Goal: Information Seeking & Learning: Learn about a topic

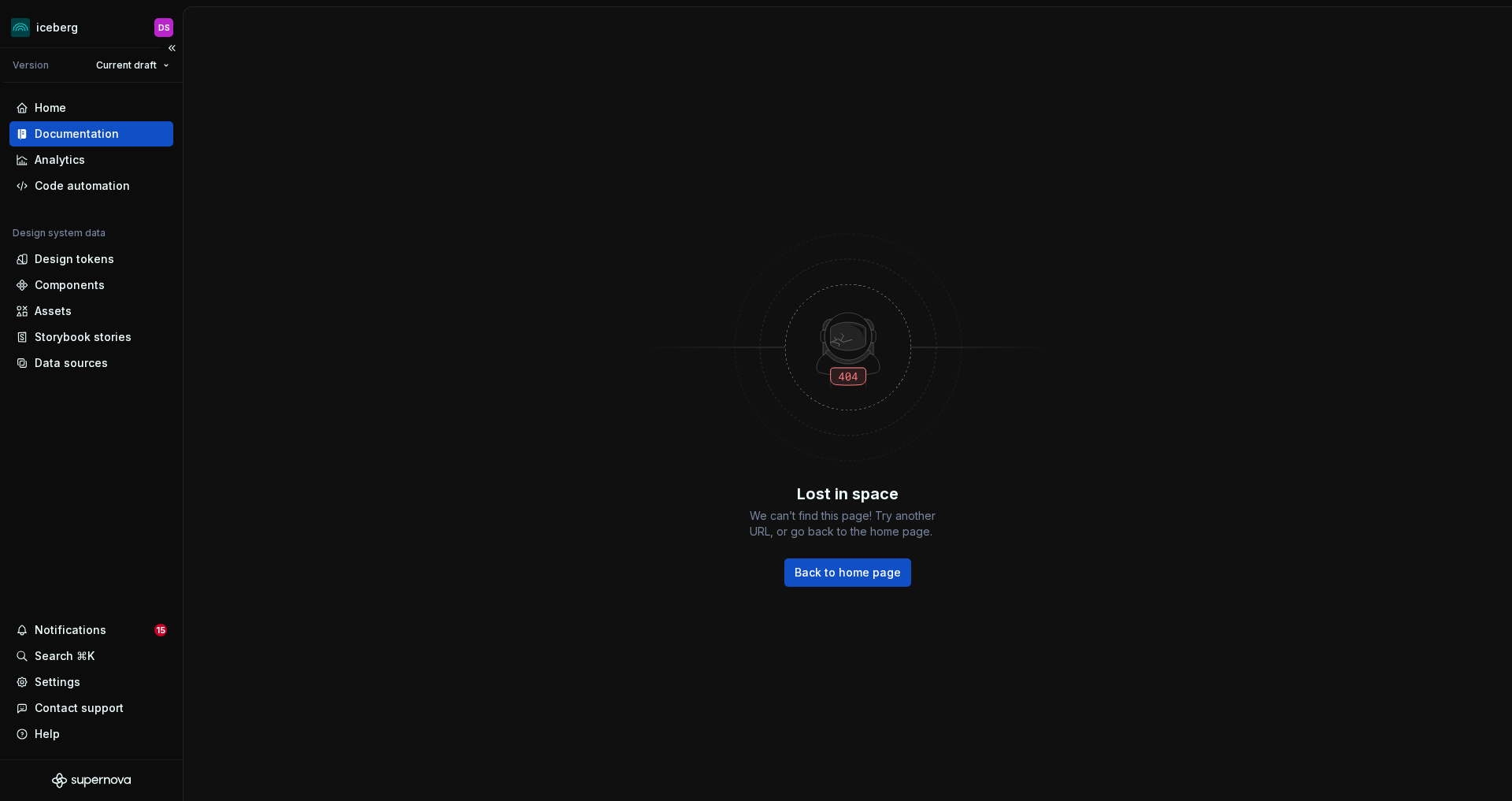
click at [76, 134] on div "Documentation" at bounding box center [76, 134] width 84 height 16
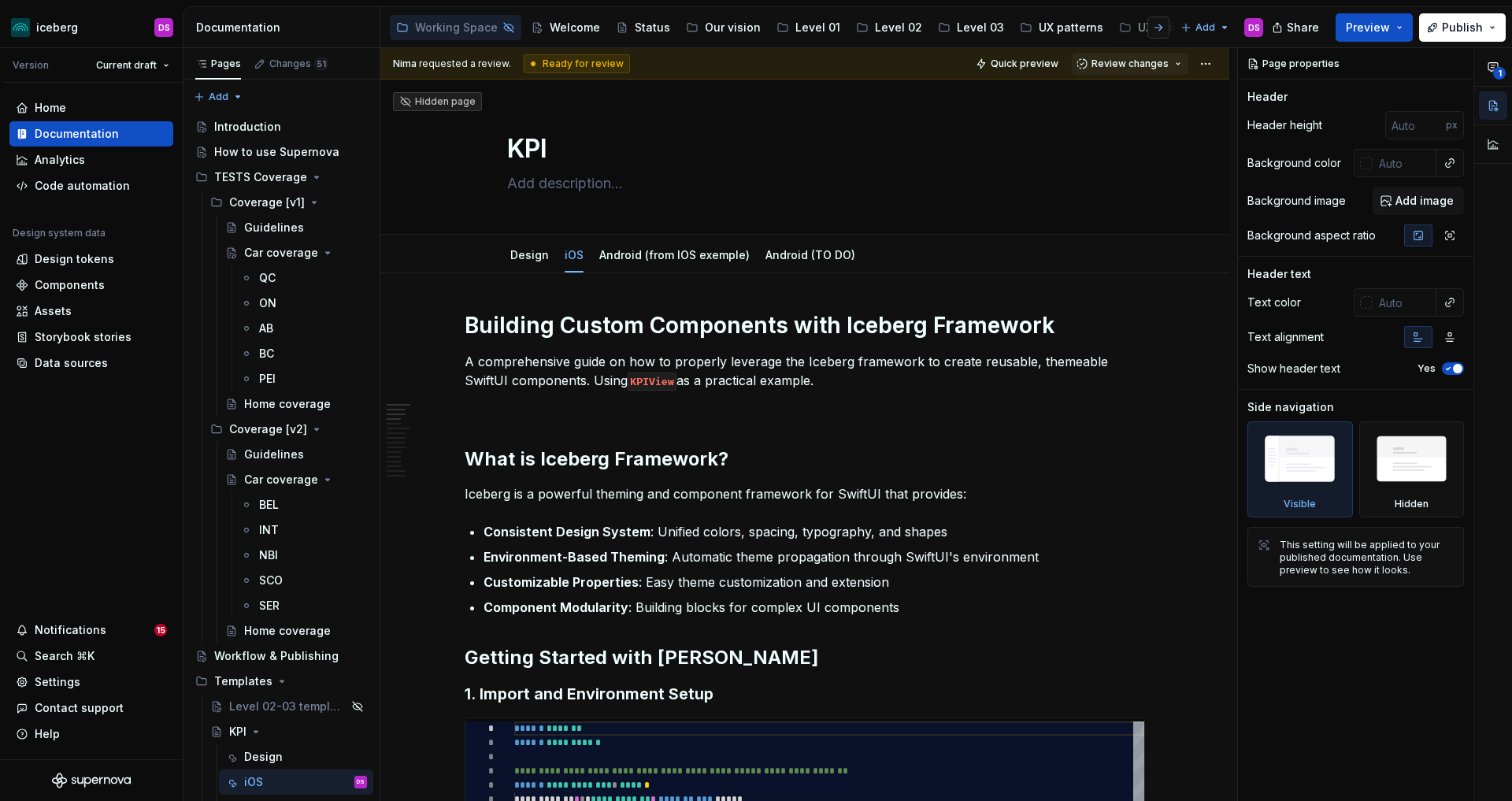
click at [1160, 24] on button "button" at bounding box center [1158, 27] width 22 height 22
click at [1044, 29] on div "Accessibility" at bounding box center [1066, 27] width 69 height 16
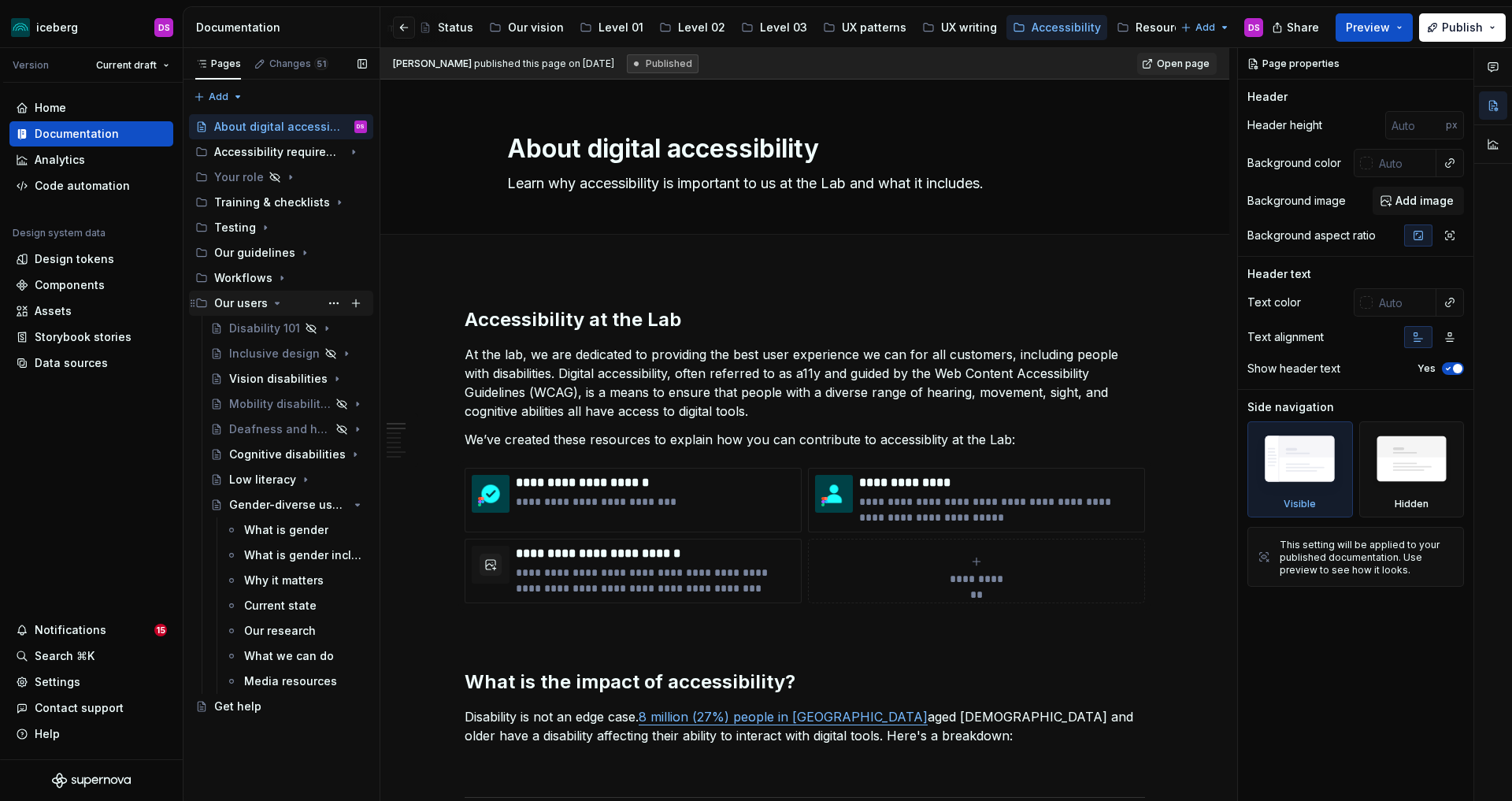
click at [272, 302] on icon "Page tree" at bounding box center [277, 302] width 12 height 12
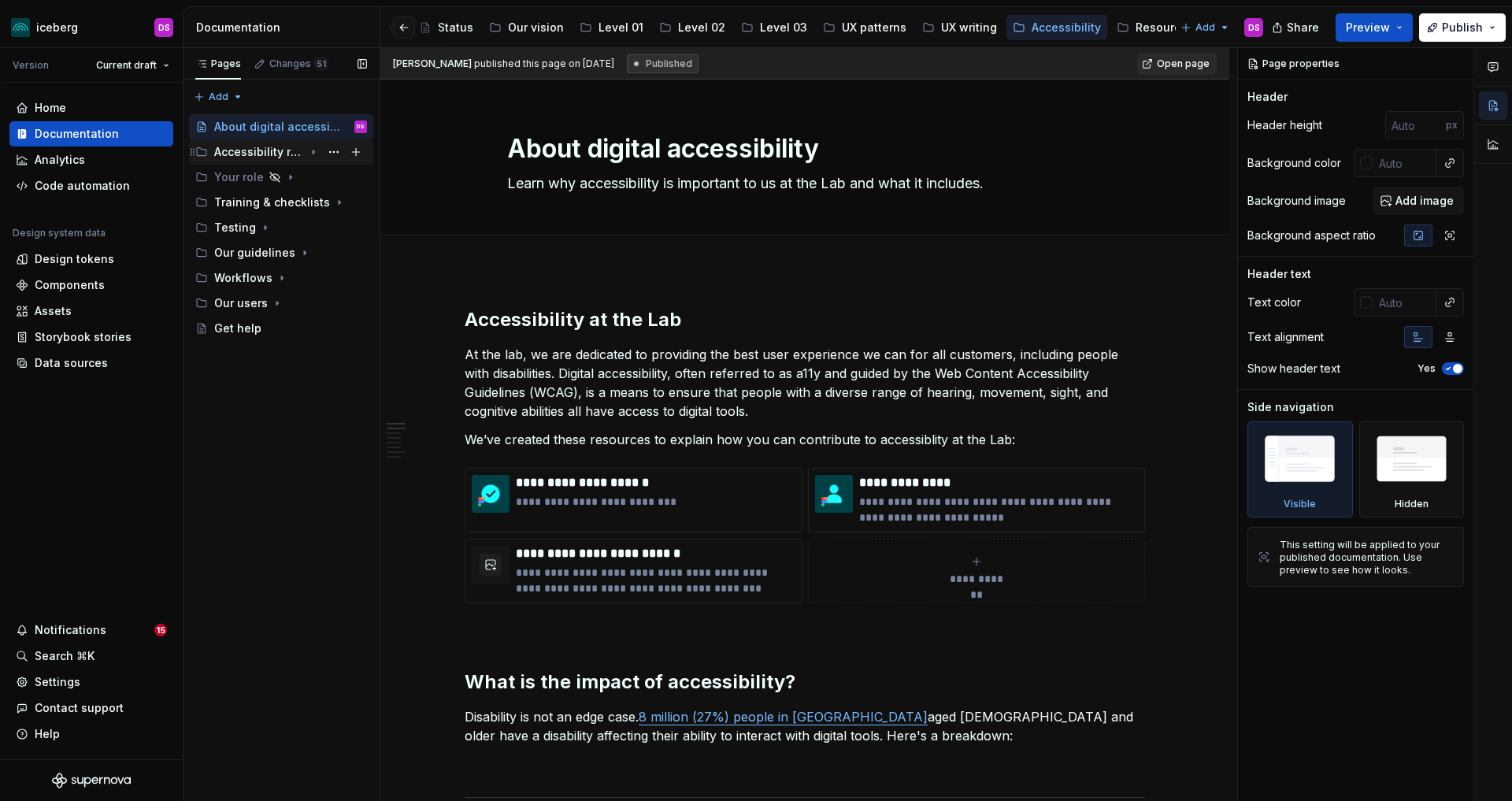
click at [292, 152] on div "Accessibility requirements" at bounding box center [259, 152] width 90 height 16
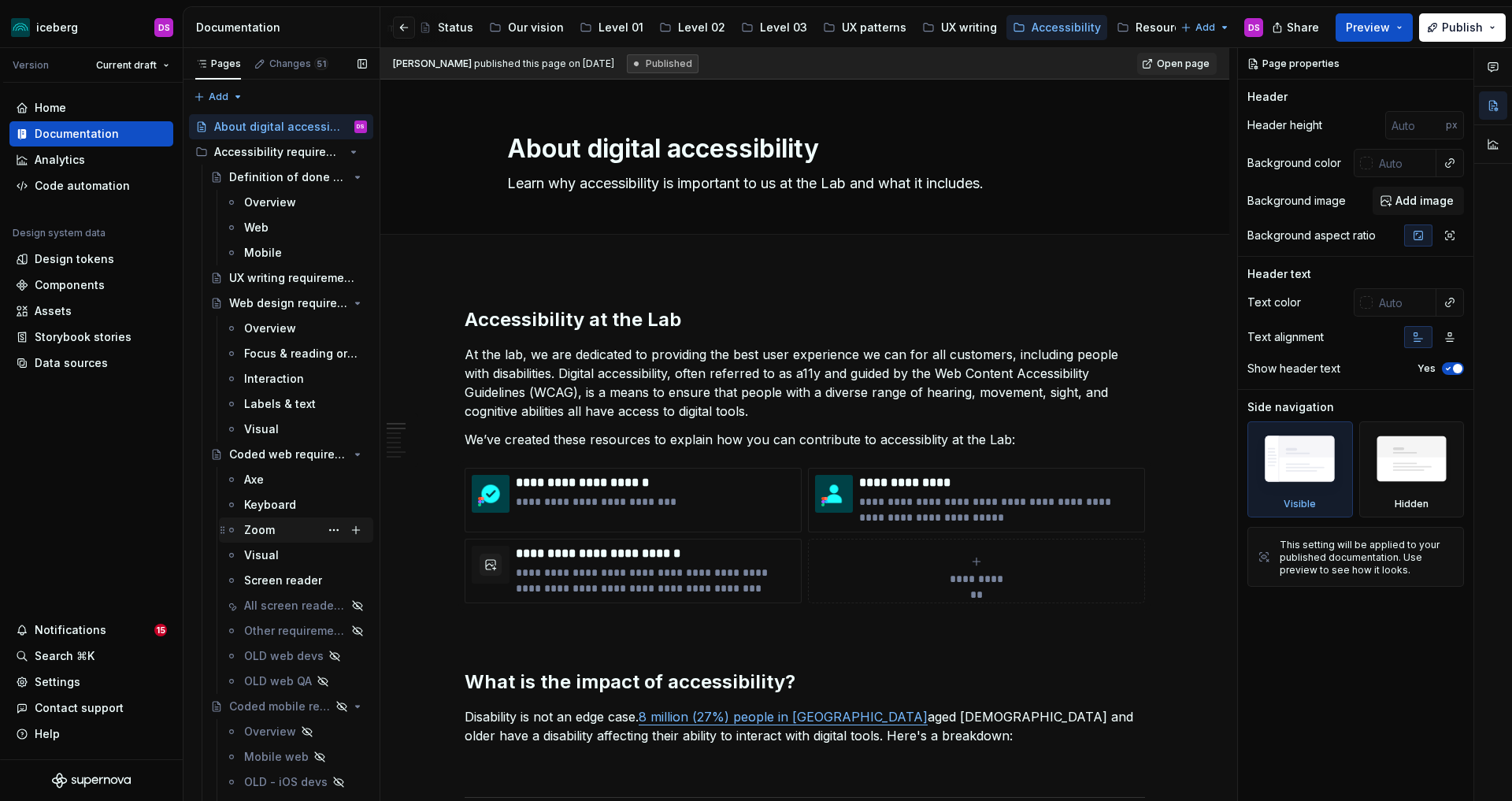
click at [253, 527] on div "Zoom" at bounding box center [259, 530] width 31 height 16
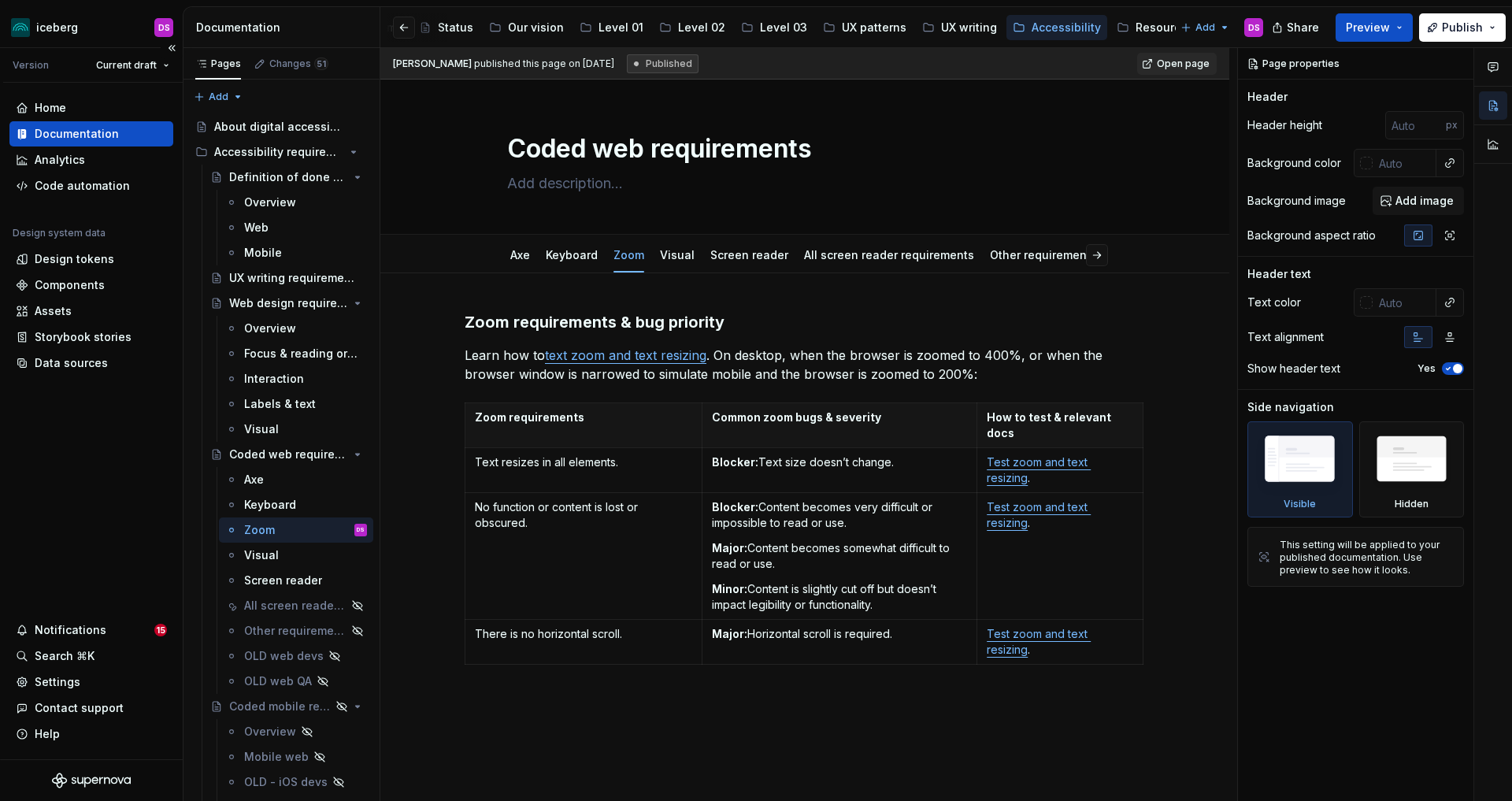
type textarea "*"
